Goal: Navigation & Orientation: Find specific page/section

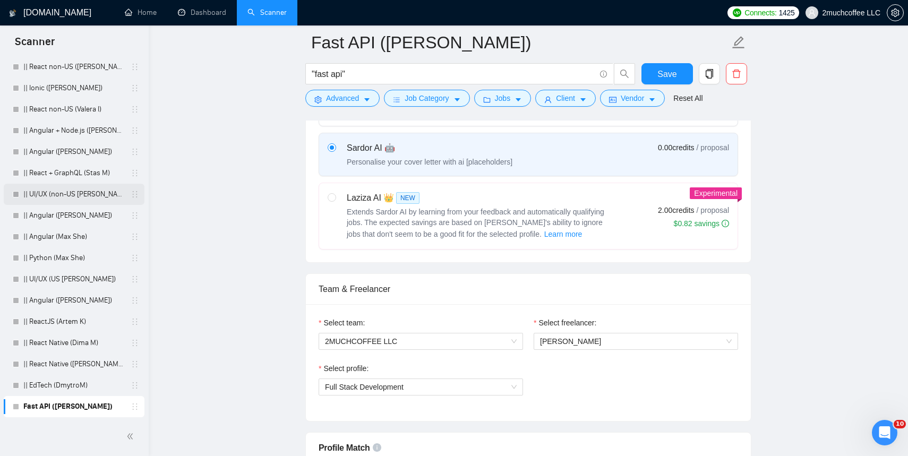
scroll to position [234, 0]
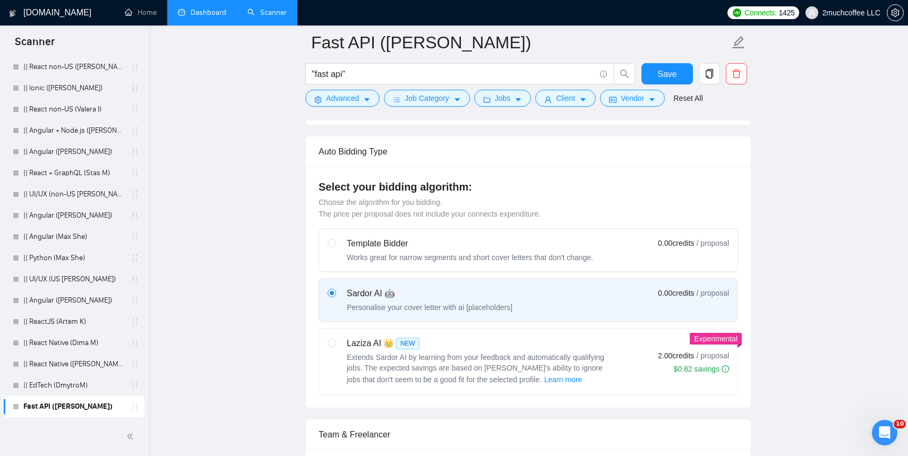
click at [209, 11] on link "Dashboard" at bounding box center [202, 12] width 48 height 9
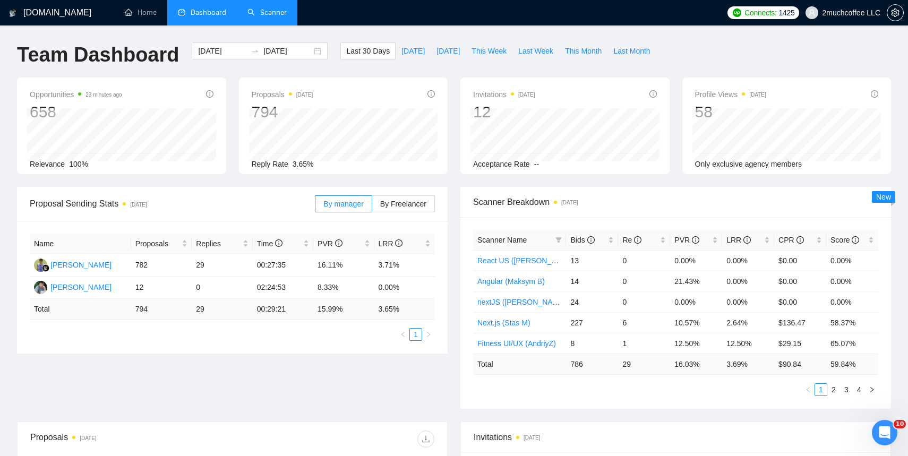
click at [276, 16] on link "Scanner" at bounding box center [266, 12] width 39 height 9
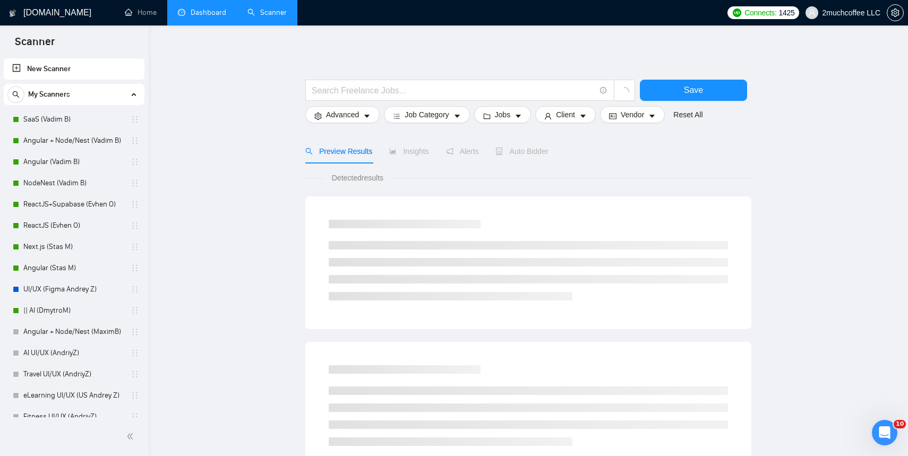
click at [201, 10] on link "Dashboard" at bounding box center [202, 12] width 48 height 9
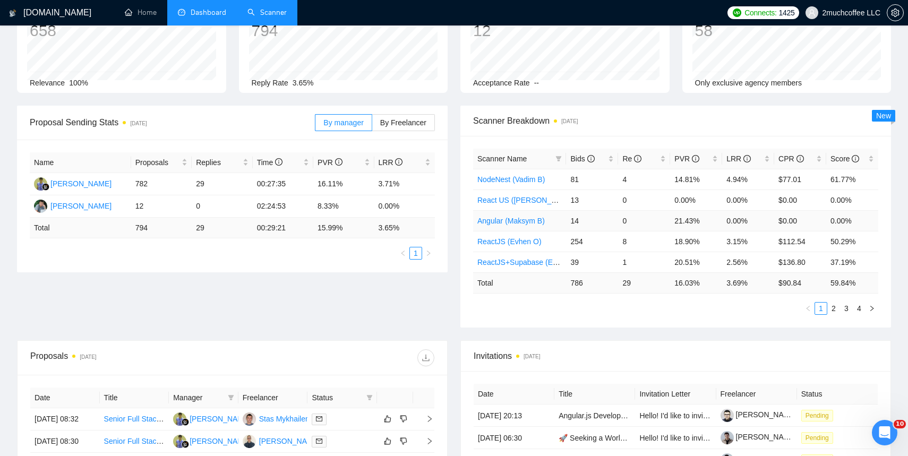
scroll to position [80, 0]
click at [730, 159] on span "LRR" at bounding box center [738, 160] width 24 height 8
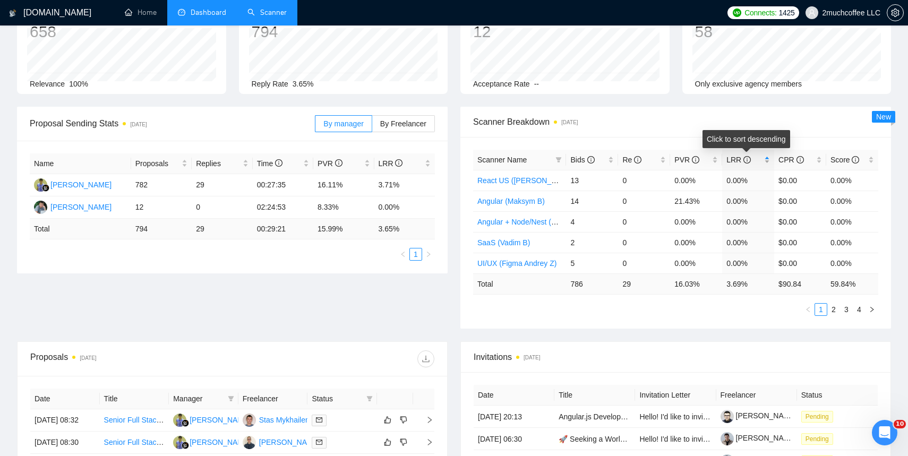
click at [730, 159] on span "LRR" at bounding box center [738, 160] width 24 height 8
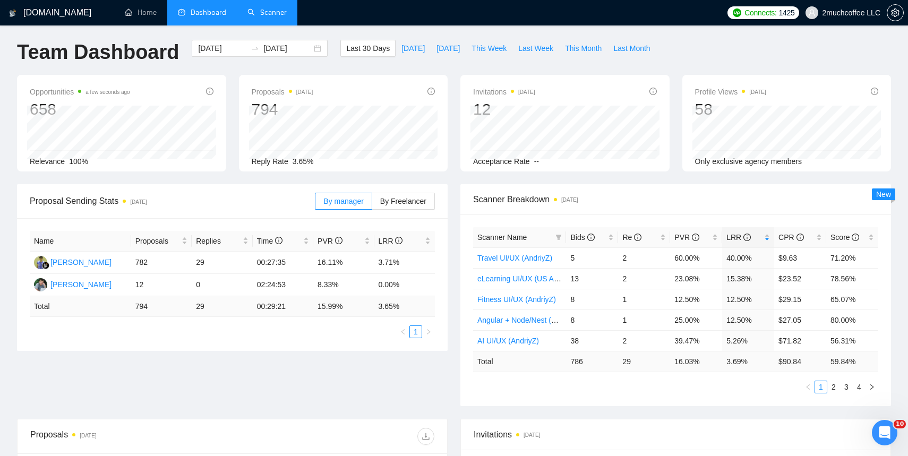
scroll to position [0, 0]
